Goal: Information Seeking & Learning: Learn about a topic

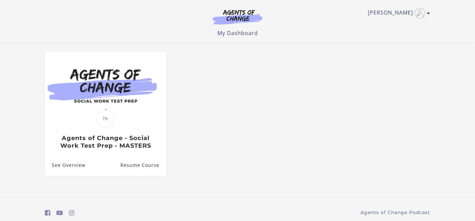
scroll to position [74, 0]
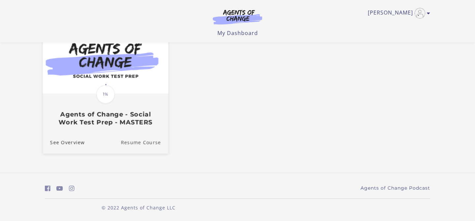
click at [146, 141] on link "Resume Course" at bounding box center [145, 142] width 48 height 22
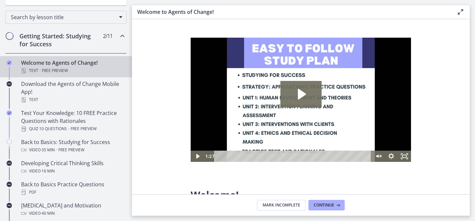
scroll to position [100, 0]
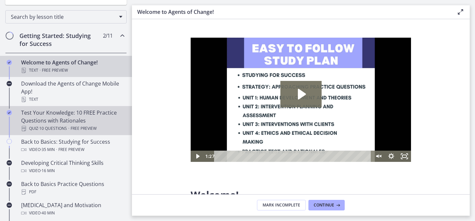
click at [95, 114] on div "Test Your Knowledge: 10 FREE Practice Questions with Rationales Quiz · 10 Quest…" at bounding box center [72, 121] width 103 height 24
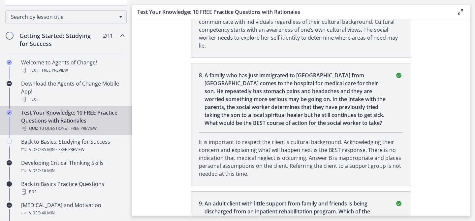
scroll to position [978, 0]
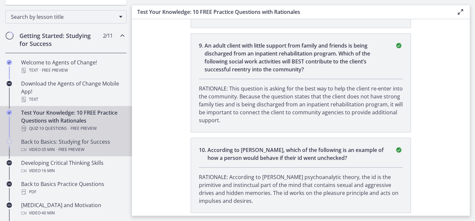
click at [104, 148] on div "Video · 35 min · Free preview" at bounding box center [72, 149] width 103 height 8
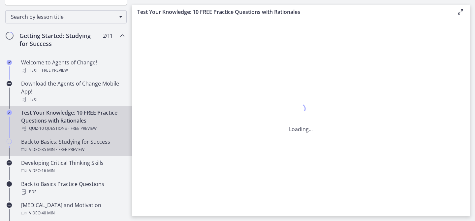
scroll to position [0, 0]
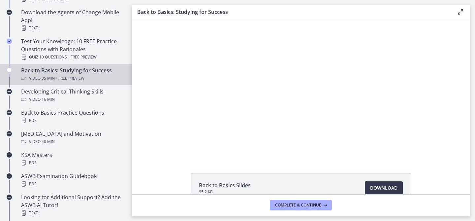
scroll to position [172, 0]
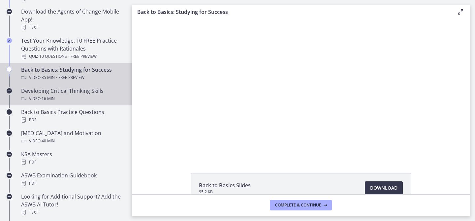
click at [96, 90] on div "Developing Critical Thinking Skills Video · 16 min" at bounding box center [72, 95] width 103 height 16
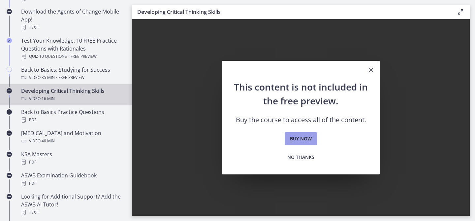
click at [301, 138] on span "Buy now" at bounding box center [301, 139] width 22 height 8
